Goal: Complete application form: Complete application form

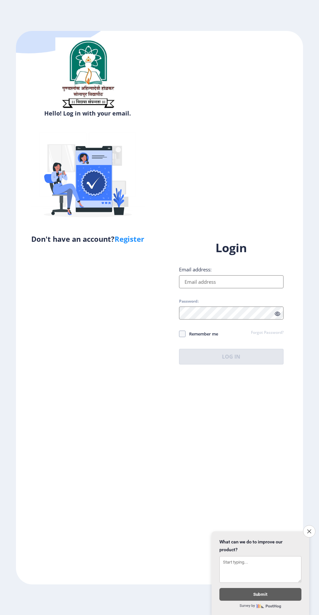
click at [124, 236] on link "Register" at bounding box center [130, 239] width 30 height 10
select select
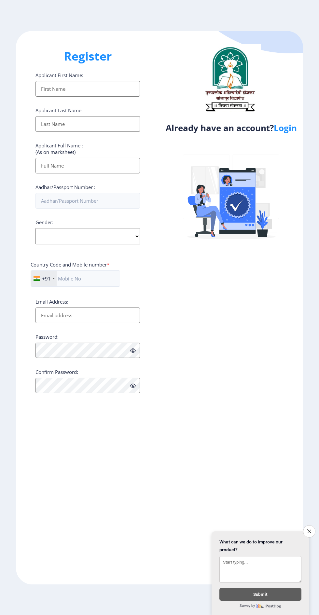
click at [45, 91] on input "Applicant First Name:" at bounding box center [87, 89] width 104 height 16
type input "Yogesh"
type input "[PERSON_NAME]"
type input "09370410928"
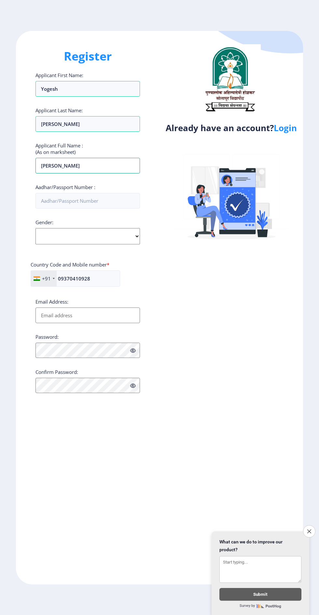
click at [85, 170] on input "[PERSON_NAME]" at bounding box center [87, 166] width 104 height 16
type input "Y"
type input "[PERSON_NAME]"
click at [55, 199] on input "Aadhar/Passport Number :" at bounding box center [87, 201] width 104 height 16
type input "313315607913"
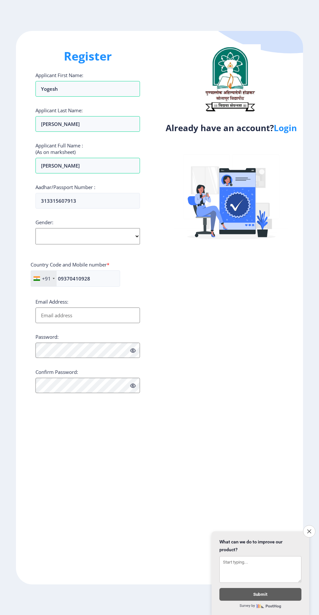
click at [46, 230] on select "Select Gender [DEMOGRAPHIC_DATA] [DEMOGRAPHIC_DATA] Other" at bounding box center [87, 236] width 104 height 16
select select "[DEMOGRAPHIC_DATA]"
click at [35, 229] on select "Select Gender [DEMOGRAPHIC_DATA] [DEMOGRAPHIC_DATA] Other" at bounding box center [87, 236] width 104 height 16
click at [52, 319] on input "Email Address:" at bounding box center [87, 315] width 104 height 16
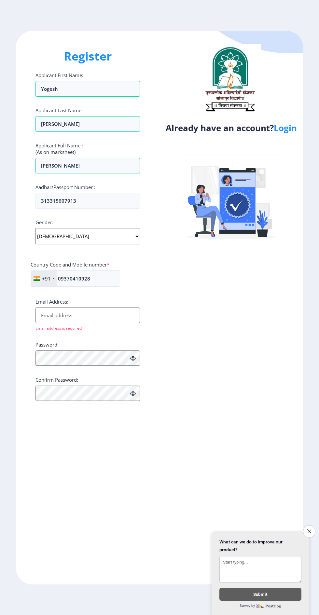
type input "[EMAIL_ADDRESS][DOMAIN_NAME]"
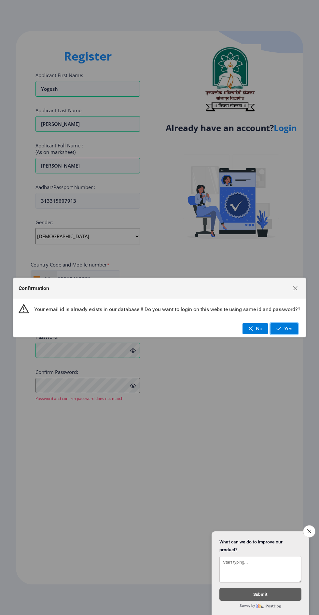
click at [292, 332] on button "Yes" at bounding box center [283, 328] width 27 height 11
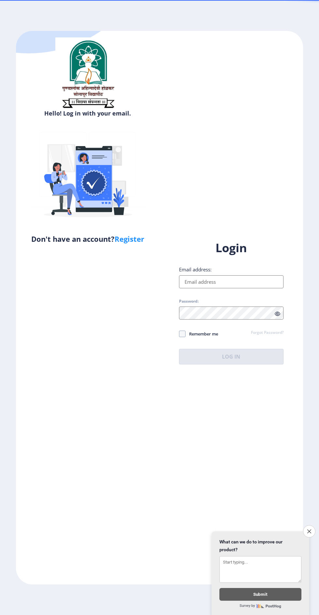
click at [263, 288] on input "Email address:" at bounding box center [231, 281] width 104 height 13
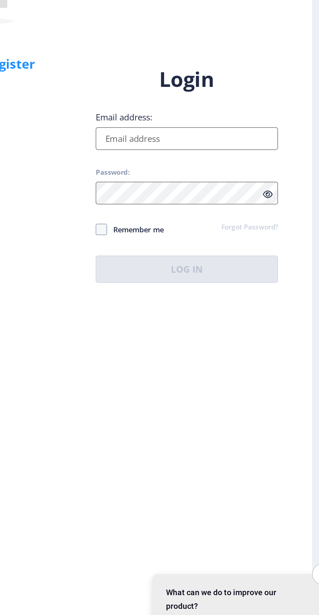
type input "[EMAIL_ADDRESS][DOMAIN_NAME]"
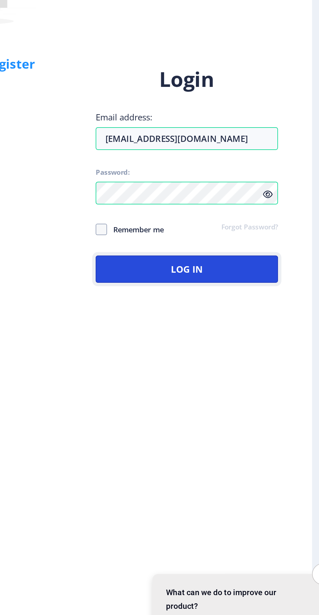
click at [268, 364] on button "Log In" at bounding box center [231, 357] width 104 height 16
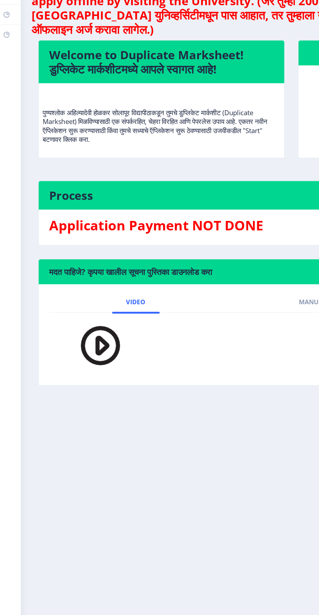
scroll to position [41, 0]
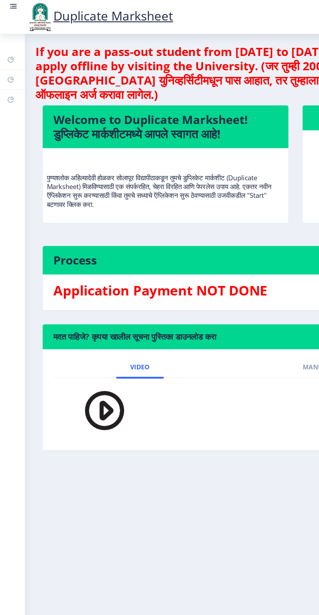
click at [93, 185] on h4 "Process" at bounding box center [168, 190] width 259 height 10
click at [5, 36] on link "Dashboard" at bounding box center [9, 43] width 18 height 14
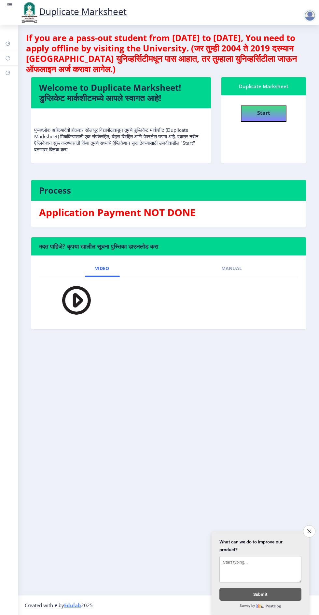
click at [11, 13] on link at bounding box center [10, 12] width 7 height 22
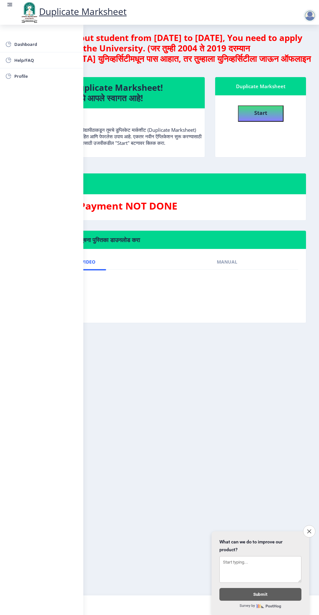
click at [19, 43] on span "Dashboard" at bounding box center [46, 44] width 64 height 8
click at [249, 408] on nb-layout-column "If you are a pass-out student from [DATE] to [DATE], You need to apply offline …" at bounding box center [159, 310] width 319 height 570
click at [22, 37] on link "Dashboard" at bounding box center [41, 44] width 83 height 16
click at [213, 416] on nb-layout-column "If you are a pass-out student from [DATE] to [DATE], You need to apply offline …" at bounding box center [159, 310] width 319 height 570
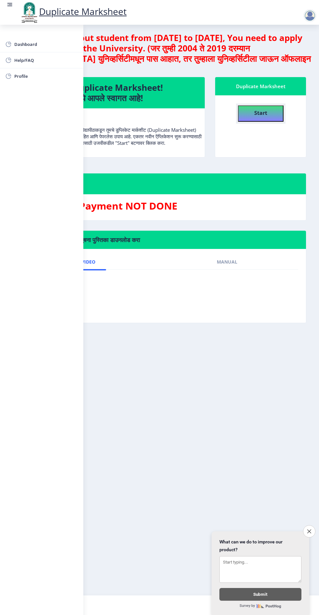
click at [276, 105] on button "Start" at bounding box center [261, 113] width 46 height 16
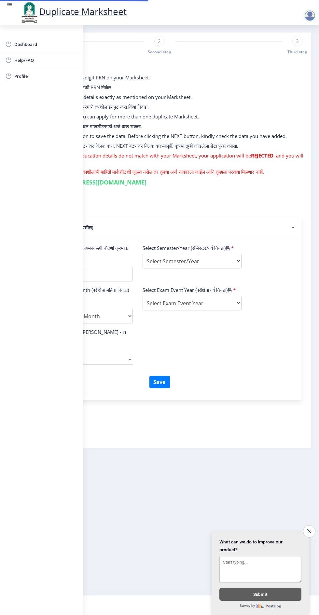
click at [7, 9] on link at bounding box center [10, 12] width 7 height 22
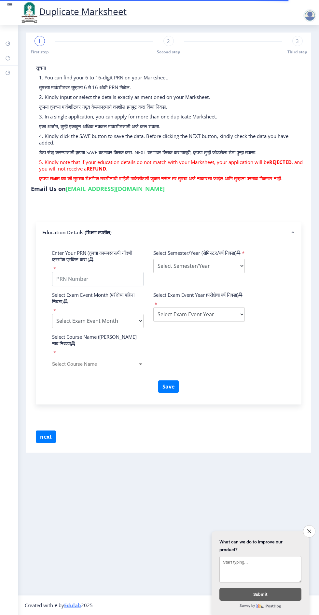
click at [304, 64] on div "सूचना 1. You can find your 6 to 16-digit PRN on your Marksheet. तुमच्या मार्कशी…" at bounding box center [168, 124] width 275 height 120
click at [298, 15] on nb-action at bounding box center [311, 16] width 29 height 8
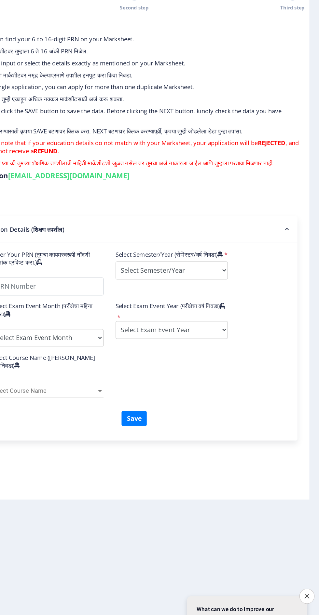
scroll to position [41, 0]
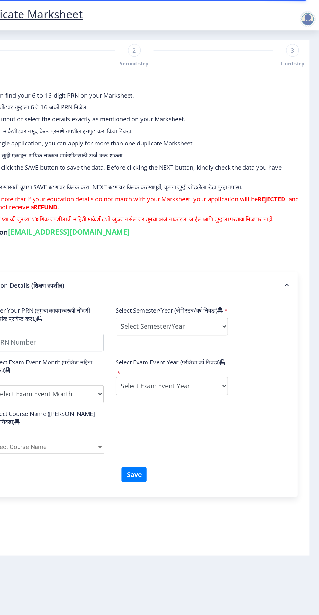
click at [307, 15] on div at bounding box center [309, 15] width 13 height 13
click at [278, 55] on link "Log out" at bounding box center [293, 51] width 52 height 16
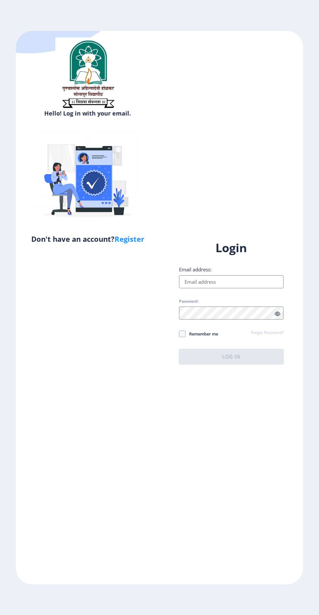
click at [209, 288] on input "Email address:" at bounding box center [231, 281] width 104 height 13
type input "[EMAIL_ADDRESS][DOMAIN_NAME]"
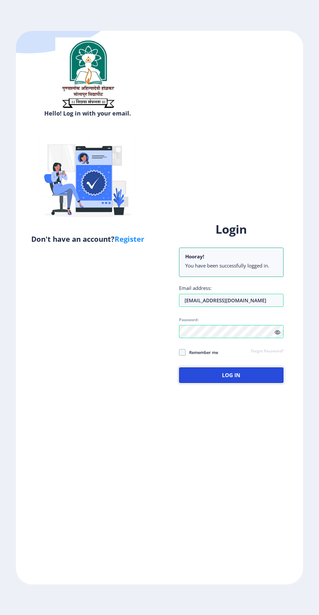
click at [251, 383] on button "Log In" at bounding box center [231, 375] width 104 height 16
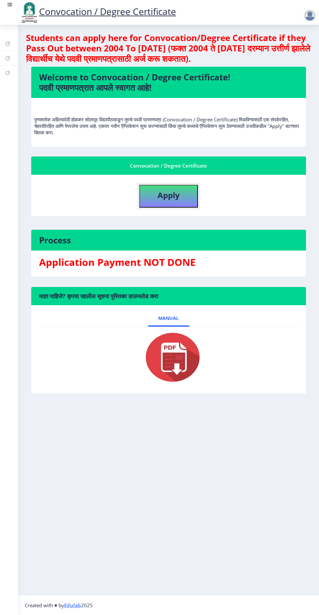
click at [173, 192] on b "Apply" at bounding box center [168, 195] width 22 height 11
select select
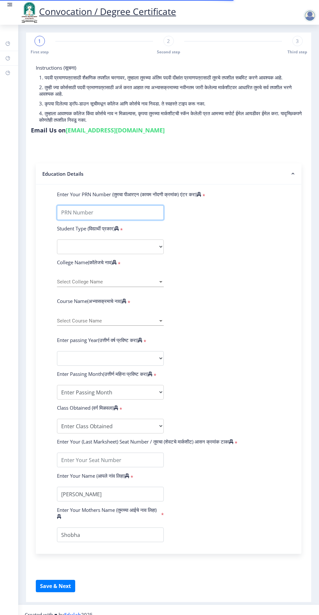
click at [74, 210] on input "Enter Your PRN Number (तुमचा पीआरएन (कायम नोंदणी क्रमांक) एंटर करा)" at bounding box center [110, 212] width 107 height 15
type input "2020032500091107"
click at [57, 250] on select "Select Student Type Regular External" at bounding box center [110, 246] width 107 height 15
select select "Regular"
click at [57, 239] on select "Select Student Type Regular External" at bounding box center [110, 246] width 107 height 15
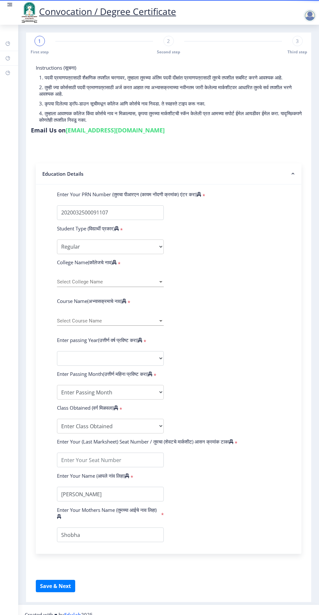
click at [65, 282] on span "Select College Name" at bounding box center [107, 282] width 101 height 6
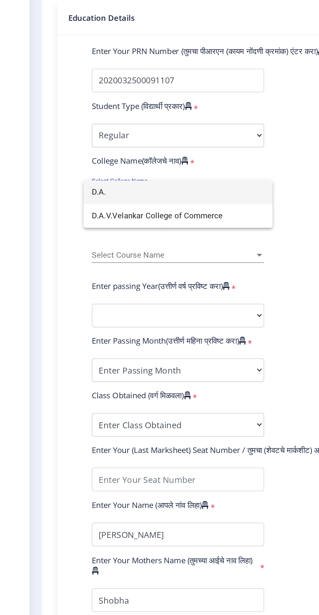
type input "D.A."
click at [137, 304] on div at bounding box center [159, 307] width 319 height 615
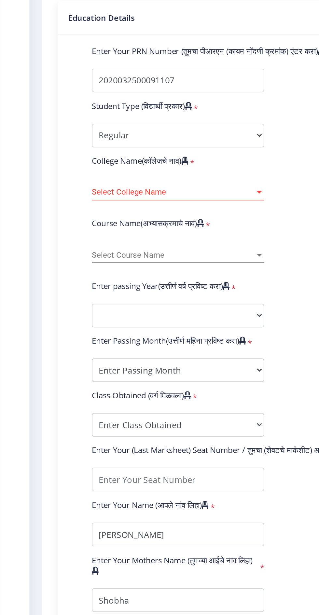
click at [154, 280] on span "Select College Name" at bounding box center [107, 282] width 101 height 6
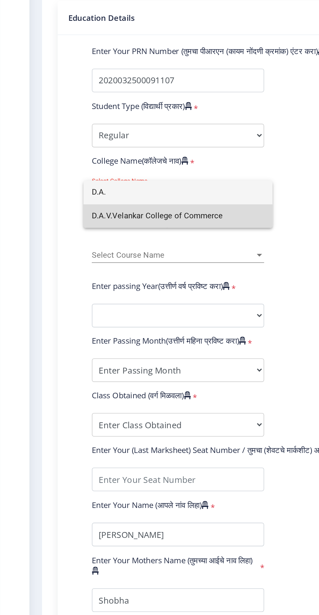
click at [131, 296] on span "D.A.V.Velankar College of Commerce" at bounding box center [110, 296] width 107 height 15
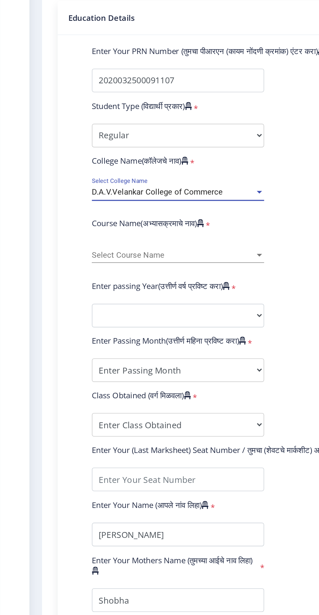
click at [118, 320] on span "Select Course Name" at bounding box center [107, 321] width 101 height 6
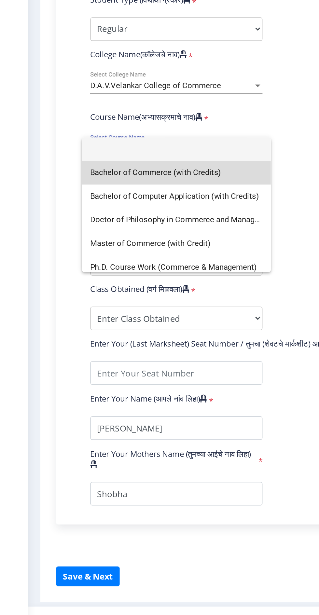
click at [120, 339] on span "Bachelor of Commerce (with Credits)" at bounding box center [110, 336] width 107 height 15
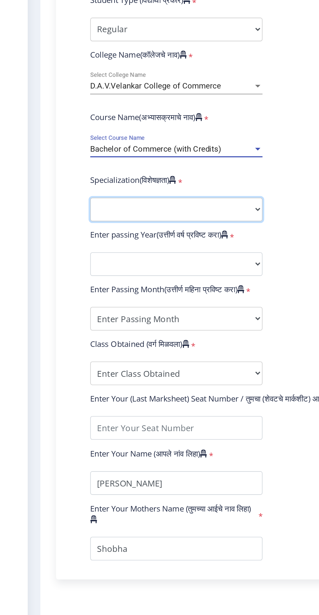
click at [155, 357] on select "Specialization Banking Advanced Accountancy Advanced Banking Advanced Cost Acco…" at bounding box center [110, 358] width 107 height 15
select select "Advanced Accountancy"
click at [57, 351] on select "Specialization Banking Advanced Accountancy Advanced Banking Advanced Cost Acco…" at bounding box center [110, 358] width 107 height 15
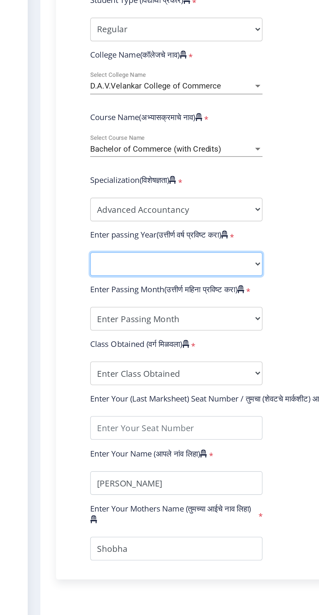
click at [70, 396] on select "2025 2024 2023 2022 2021 2020 2019 2018 2017 2016 2015 2014 2013 2012 2011 2010…" at bounding box center [110, 392] width 107 height 15
select select "2024"
click at [57, 385] on select "2025 2024 2023 2022 2021 2020 2019 2018 2017 2016 2015 2014 2013 2012 2011 2010…" at bounding box center [110, 392] width 107 height 15
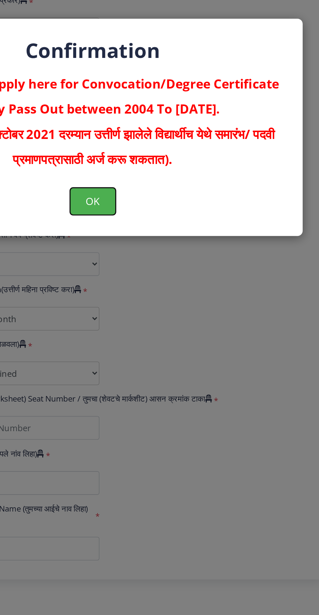
click at [167, 349] on button "OK" at bounding box center [159, 353] width 28 height 17
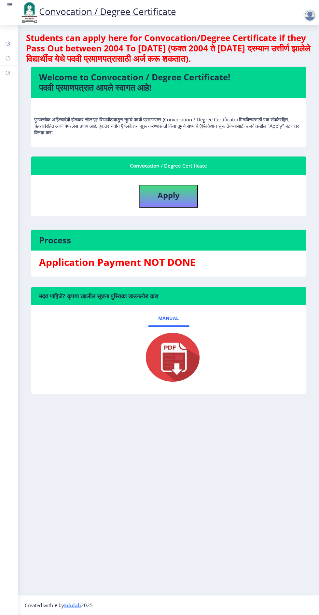
click at [25, 2] on img at bounding box center [30, 12] width 20 height 22
click at [10, 11] on link at bounding box center [10, 12] width 7 height 22
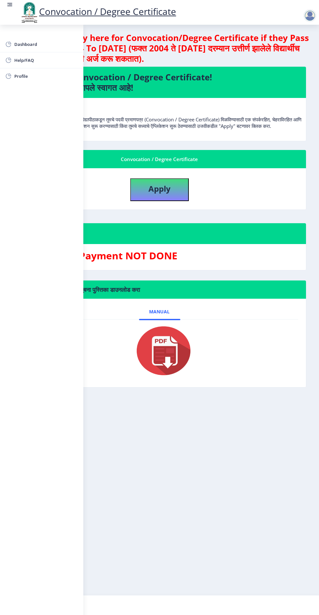
click at [300, 24] on nav "Convocation / Degree Certificate" at bounding box center [159, 12] width 319 height 25
click at [307, 19] on div at bounding box center [309, 15] width 13 height 13
